Goal: Check status

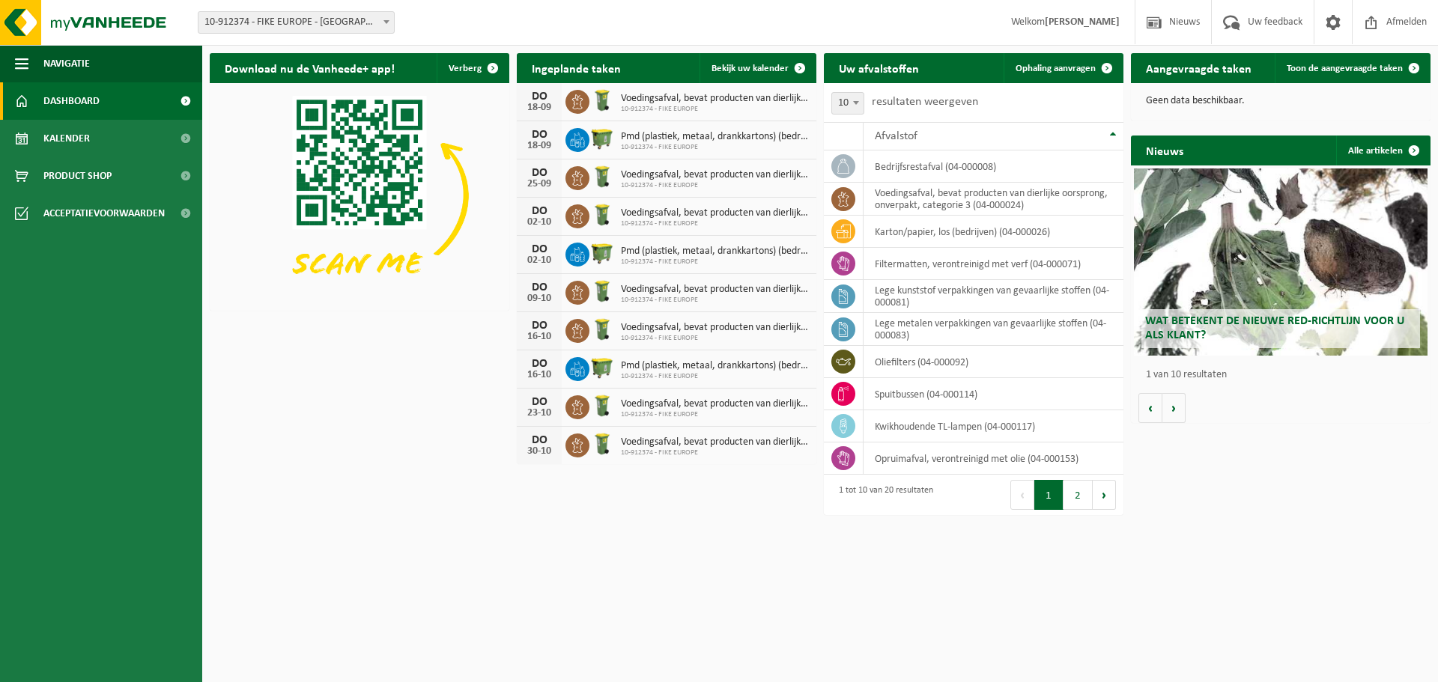
drag, startPoint x: 1287, startPoint y: 542, endPoint x: 1285, endPoint y: 525, distance: 17.3
click at [1286, 542] on html "Vestiging: 10-912374 - FIKE EUROPE - HERENTALS 10-912374 - FIKE EUROPE - HERENT…" at bounding box center [719, 341] width 1438 height 682
click at [1341, 69] on span "Toon de aangevraagde taken" at bounding box center [1345, 69] width 116 height 10
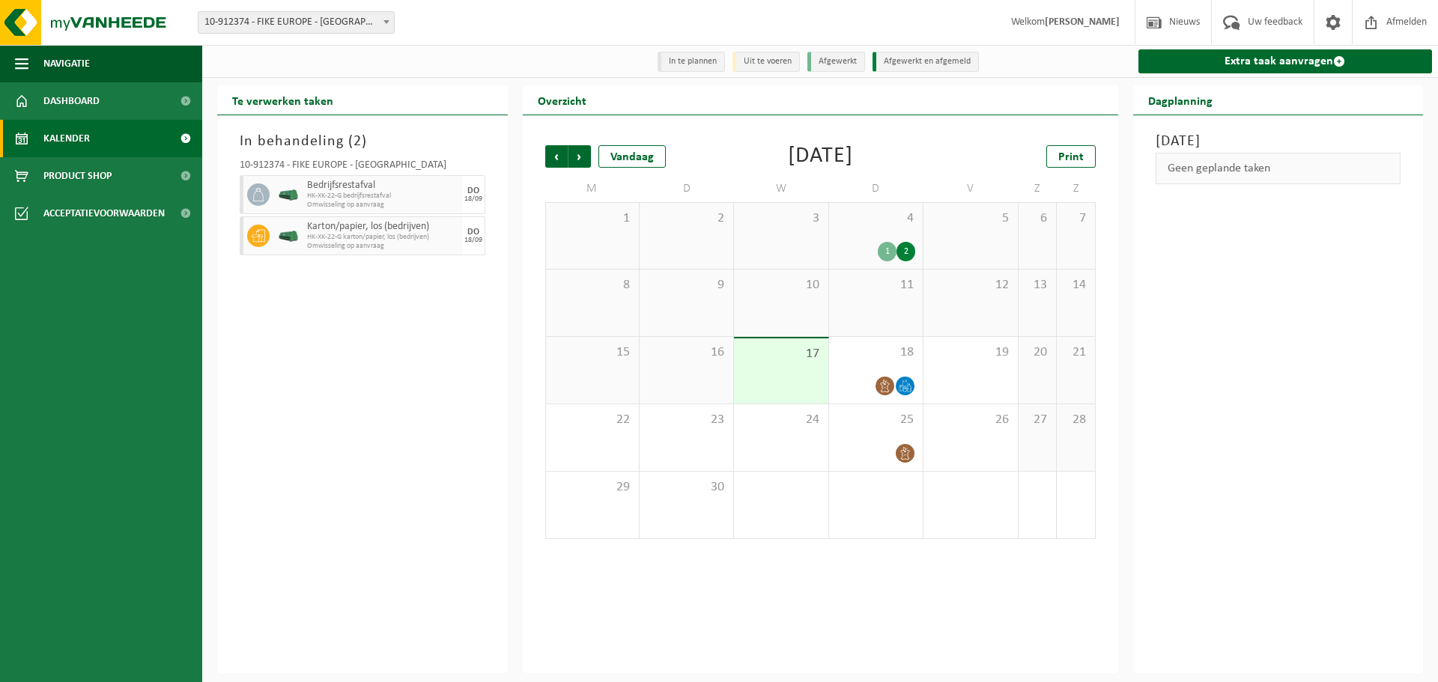
click at [326, 316] on div "In behandeling ( 2 ) 10-912374 - FIKE EUROPE - HERENTALS Bedrijfsrestafval HK-X…" at bounding box center [362, 394] width 291 height 558
click at [889, 389] on icon at bounding box center [884, 386] width 13 height 13
